Goal: Task Accomplishment & Management: Use online tool/utility

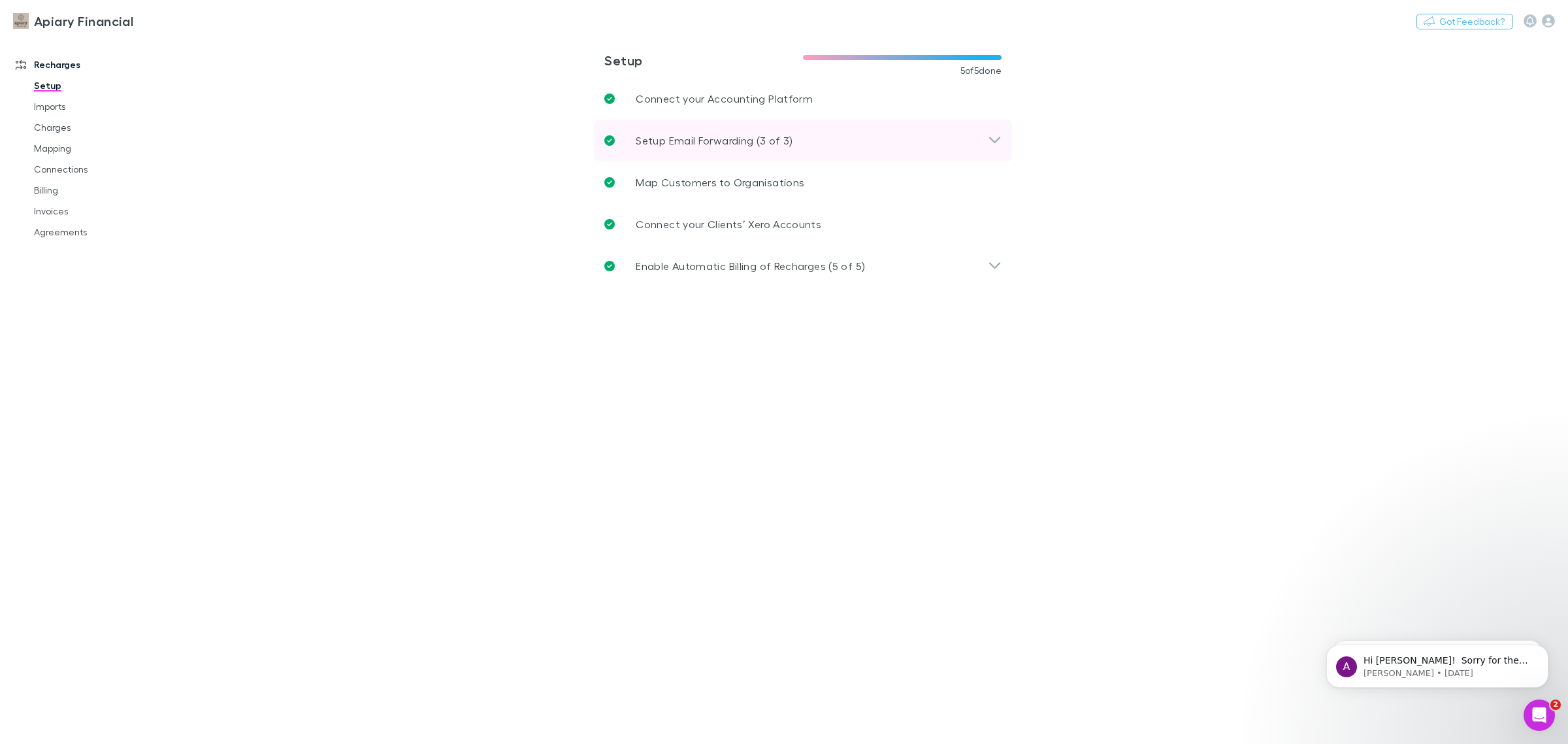
click at [1001, 135] on icon at bounding box center [995, 141] width 14 height 16
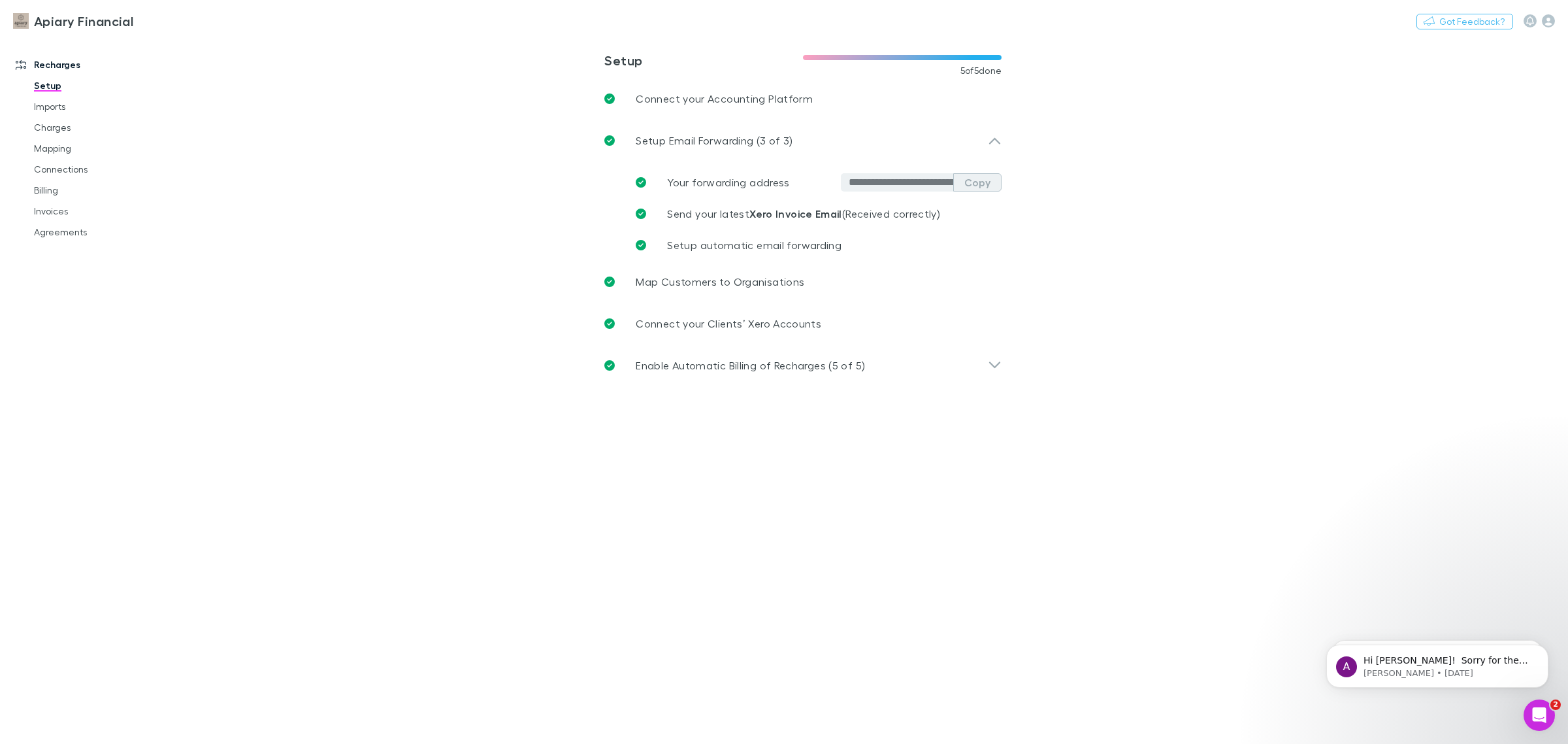
click at [974, 184] on button "Copy" at bounding box center [977, 182] width 49 height 19
